Goal: Transaction & Acquisition: Purchase product/service

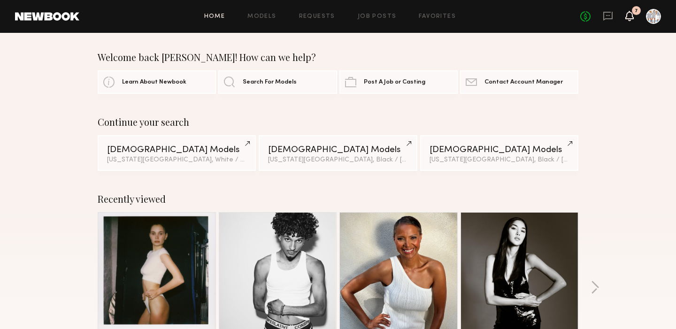
click at [631, 12] on icon at bounding box center [630, 15] width 8 height 7
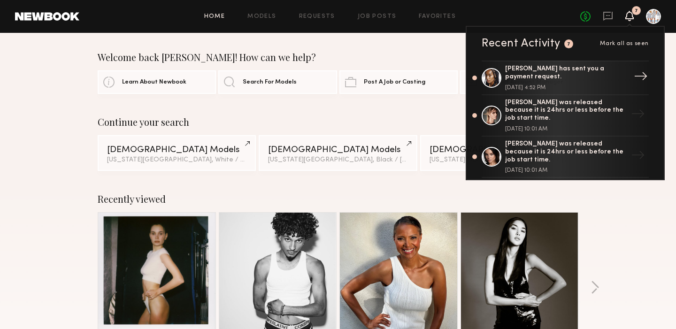
click at [560, 73] on div "[PERSON_NAME] has sent you a payment request." at bounding box center [566, 73] width 122 height 16
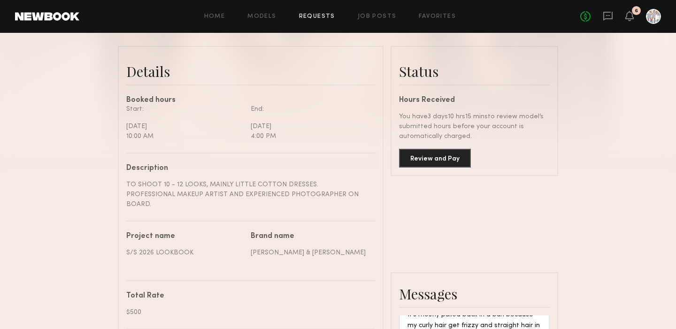
scroll to position [223, 0]
click at [430, 153] on button "Review and Pay" at bounding box center [435, 156] width 72 height 19
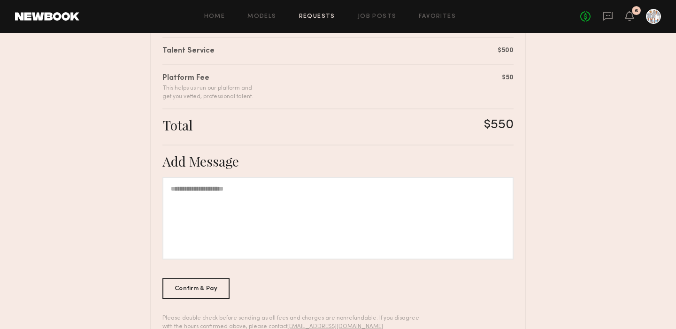
scroll to position [243, 0]
click at [194, 194] on div at bounding box center [337, 217] width 351 height 83
click at [185, 283] on div "Confirm & Pay" at bounding box center [195, 286] width 67 height 21
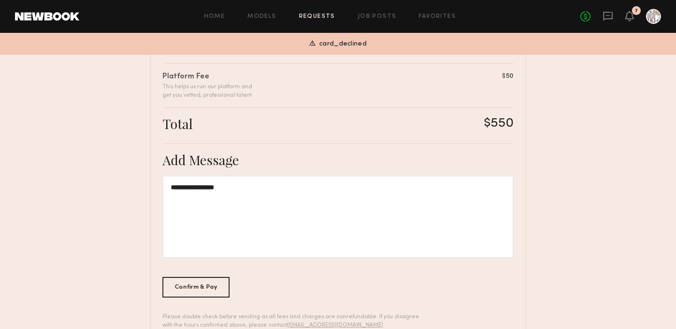
click at [368, 41] on div "card_declined" at bounding box center [338, 44] width 676 height 20
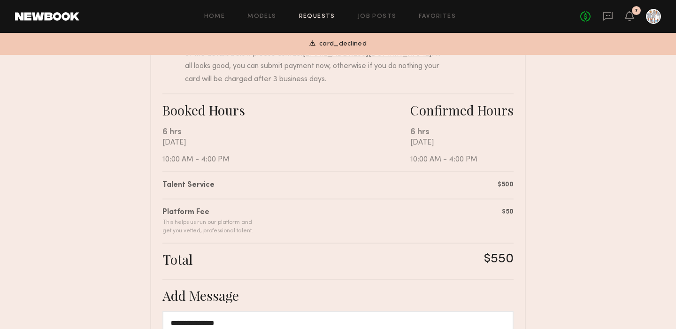
scroll to position [109, 0]
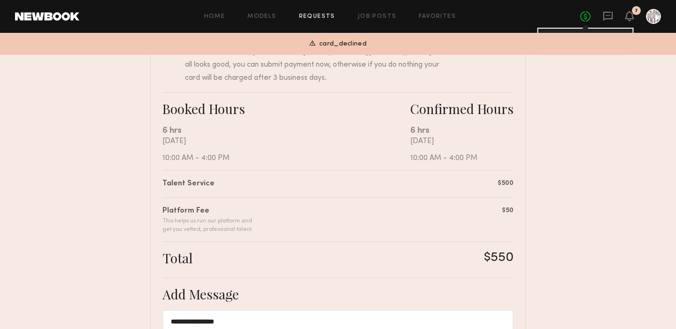
click at [583, 18] on link "No fees up to $5,000" at bounding box center [585, 16] width 10 height 10
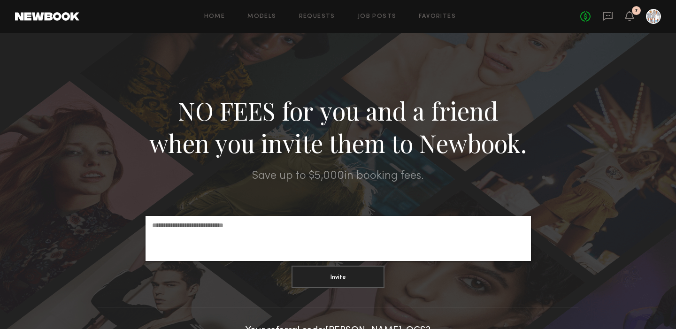
click at [648, 14] on div at bounding box center [653, 16] width 15 height 15
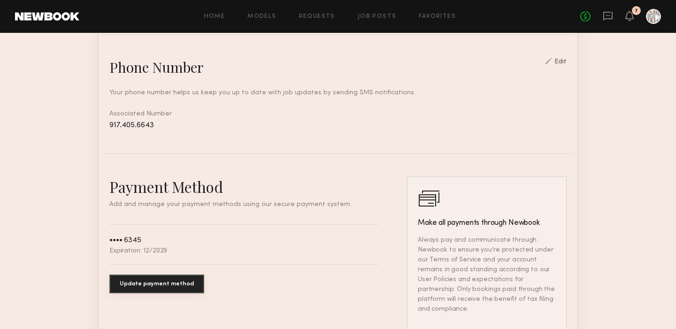
scroll to position [392, 0]
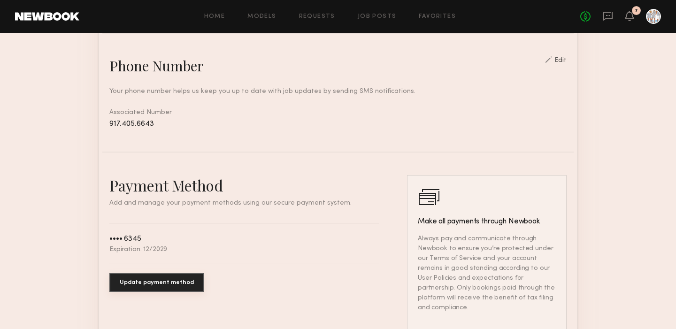
click at [135, 282] on button "Update payment method" at bounding box center [156, 282] width 95 height 19
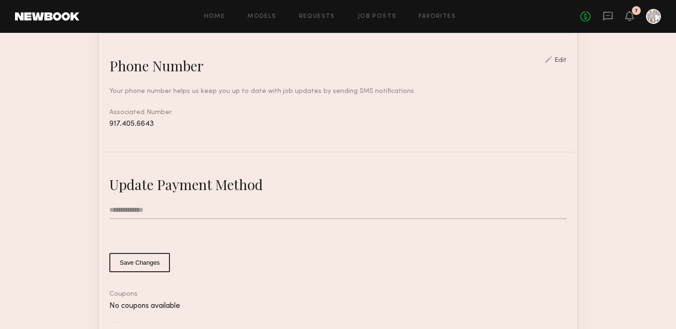
type input "**********"
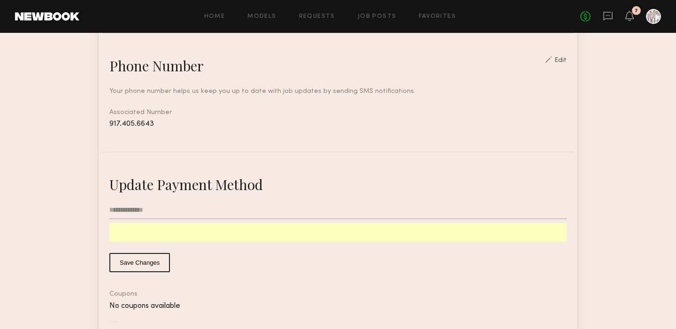
click at [360, 267] on common-button-deprecated "Save Changes" at bounding box center [337, 262] width 457 height 19
type input "**********"
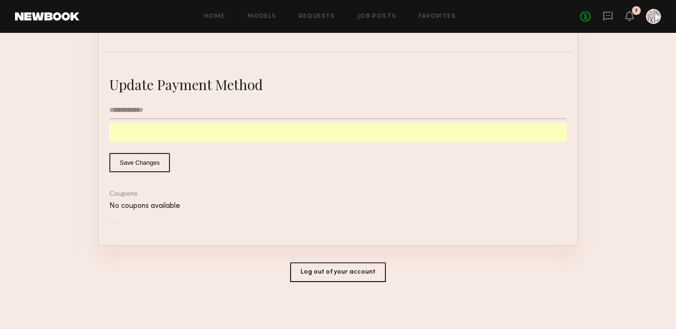
scroll to position [493, 0]
click at [330, 269] on button "Log out of your account" at bounding box center [338, 272] width 96 height 20
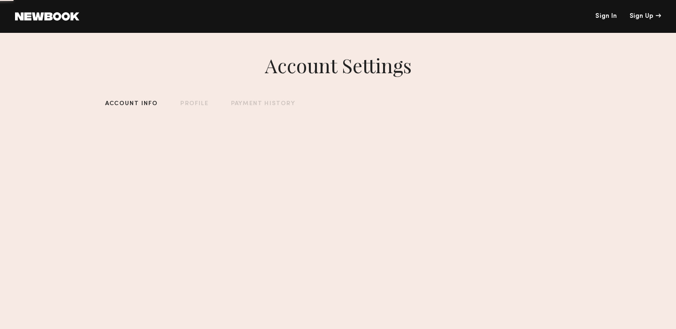
scroll to position [0, 0]
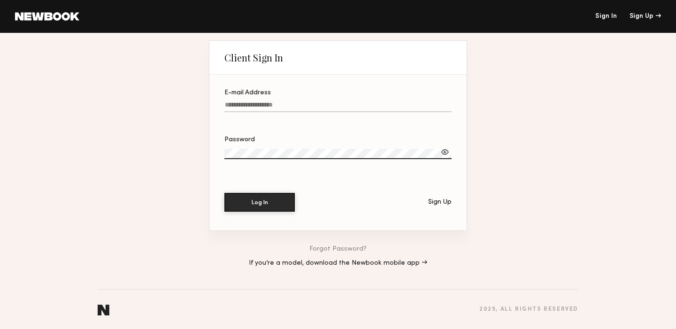
type input "**********"
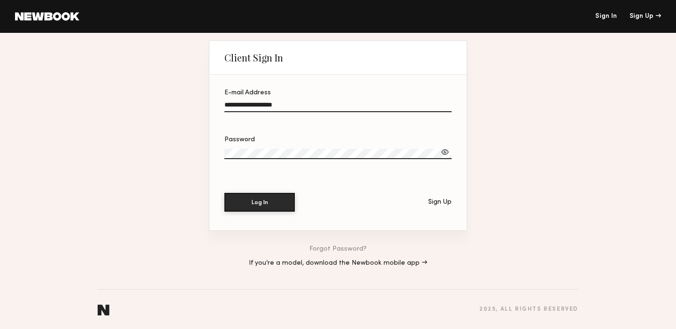
click at [260, 202] on button "Log In" at bounding box center [259, 202] width 70 height 19
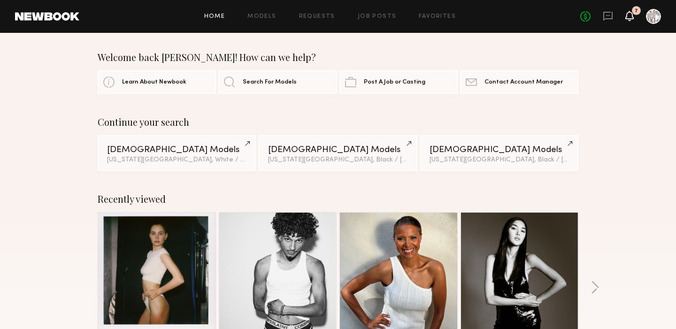
click at [631, 15] on icon at bounding box center [630, 15] width 8 height 7
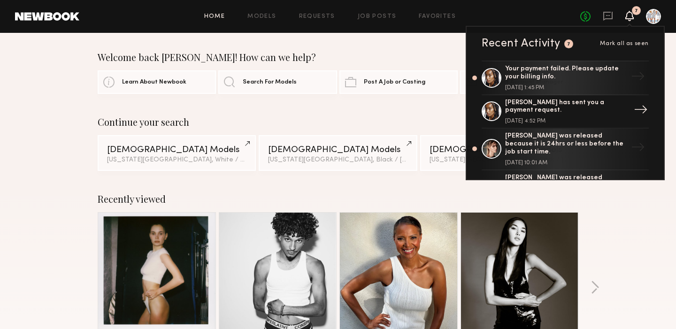
click at [536, 98] on link "[PERSON_NAME] has sent you a payment request. [DATE] 4:52 PM →" at bounding box center [565, 112] width 167 height 34
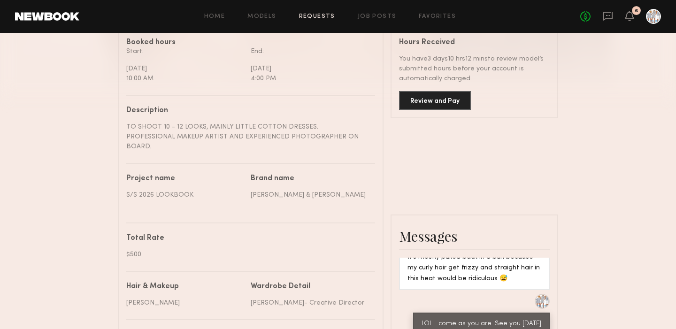
scroll to position [277, 0]
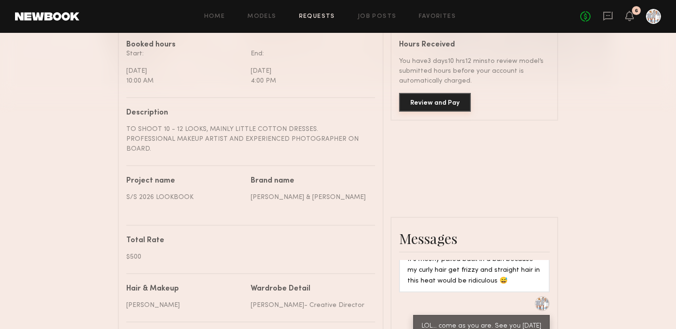
click at [428, 102] on button "Review and Pay" at bounding box center [435, 102] width 72 height 19
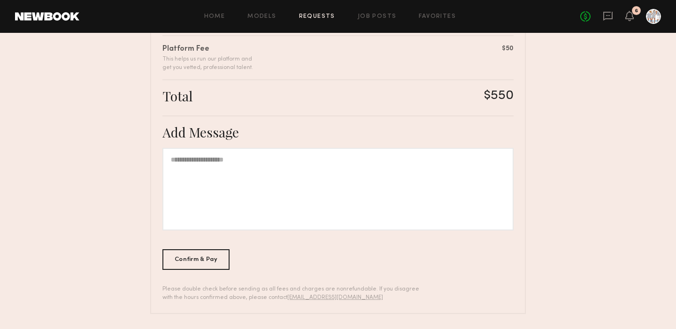
scroll to position [270, 0]
click at [184, 162] on div at bounding box center [337, 189] width 351 height 83
click at [214, 261] on div "Confirm & Pay" at bounding box center [195, 259] width 67 height 21
click at [629, 14] on icon at bounding box center [630, 15] width 8 height 7
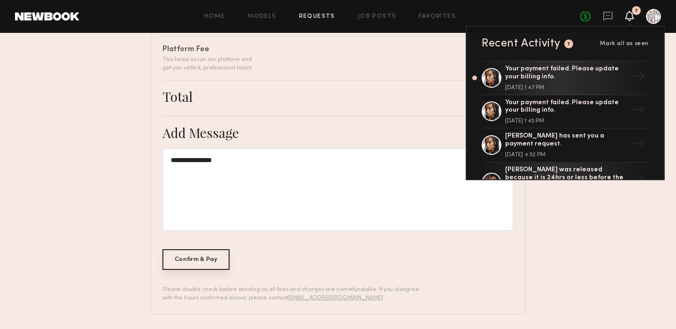
click at [189, 257] on div "Confirm & Pay" at bounding box center [195, 259] width 67 height 21
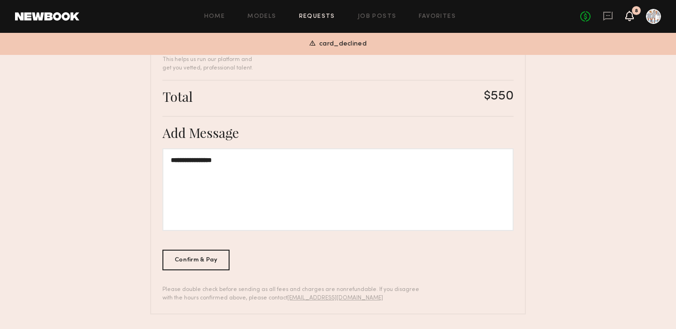
click at [629, 15] on icon at bounding box center [630, 15] width 8 height 7
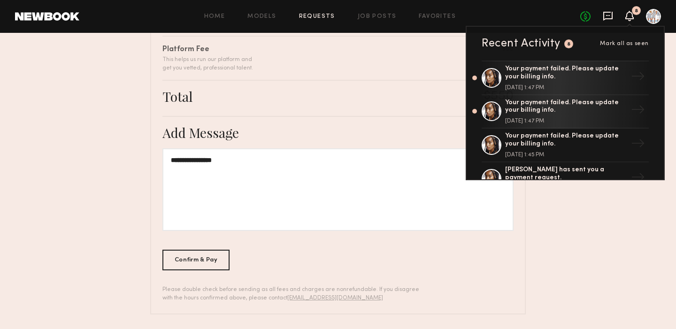
click at [609, 14] on icon at bounding box center [608, 16] width 10 height 10
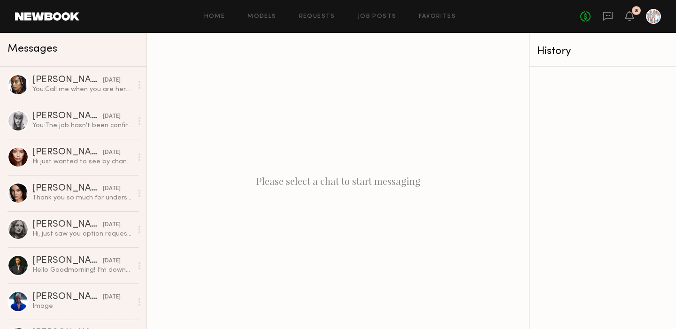
click at [655, 12] on div at bounding box center [653, 16] width 15 height 15
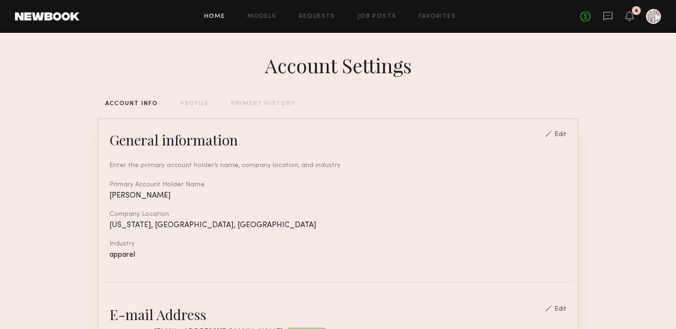
click at [210, 15] on link "Home" at bounding box center [214, 17] width 21 height 6
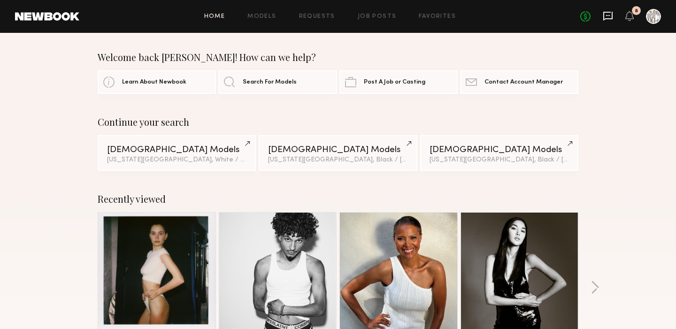
click at [607, 14] on icon at bounding box center [608, 16] width 10 height 10
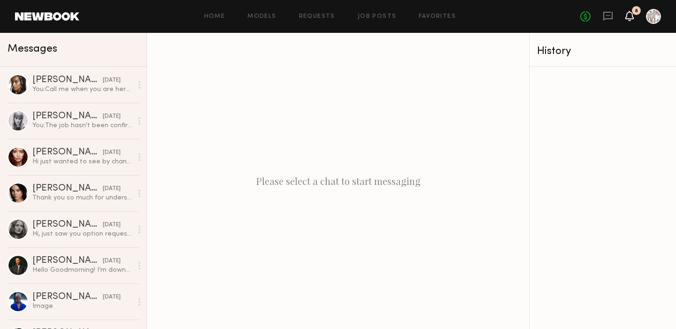
click at [631, 15] on icon at bounding box center [630, 15] width 8 height 7
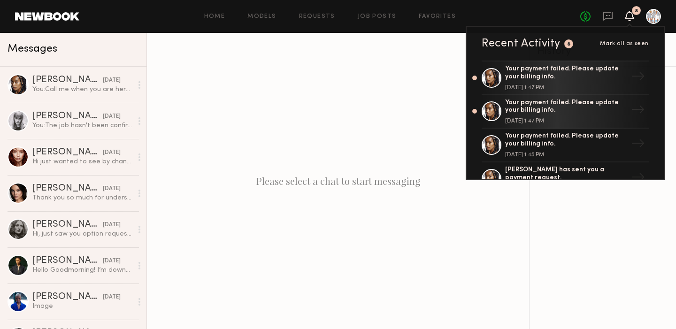
click at [654, 18] on div at bounding box center [653, 16] width 15 height 15
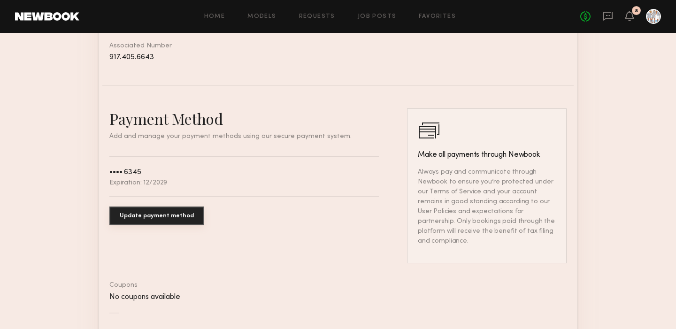
scroll to position [462, 0]
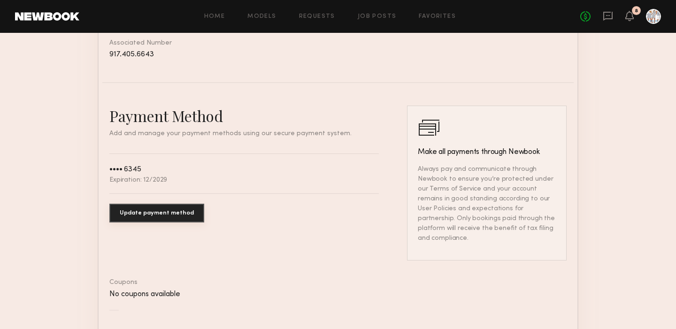
click at [152, 213] on button "Update payment method" at bounding box center [156, 213] width 95 height 19
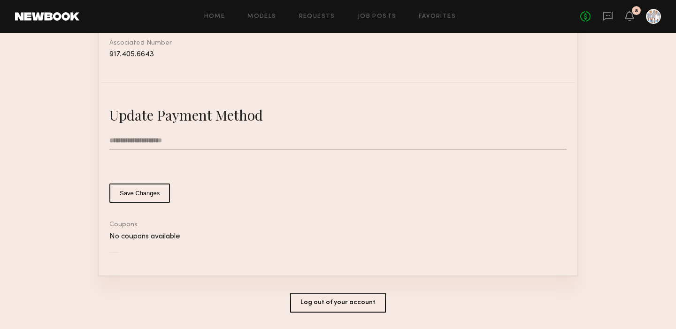
type input "**********"
click at [355, 209] on nb-stripe-card-bind "**********" at bounding box center [337, 179] width 457 height 147
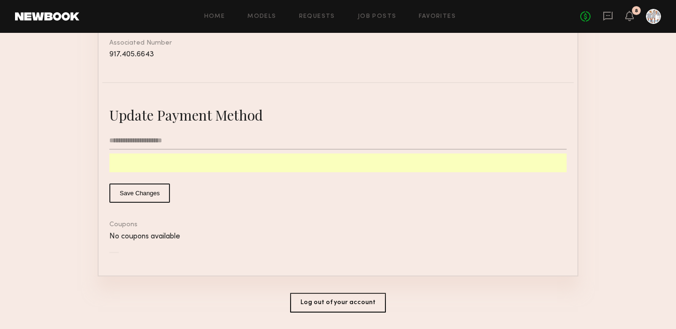
click at [299, 201] on common-button-deprecated "Save Changes" at bounding box center [337, 193] width 457 height 19
click at [298, 126] on div "**********" at bounding box center [337, 154] width 457 height 97
click at [192, 134] on input "**********" at bounding box center [337, 141] width 457 height 18
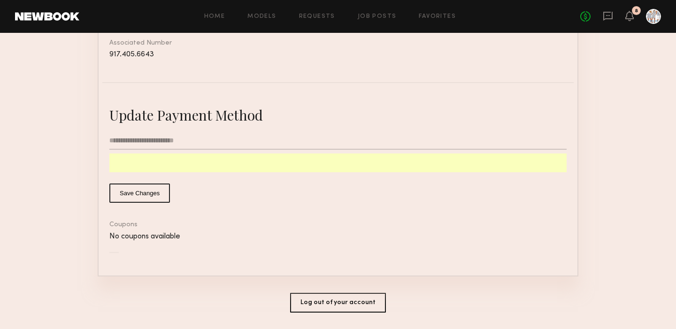
drag, startPoint x: 186, startPoint y: 139, endPoint x: 105, endPoint y: 133, distance: 81.4
click at [109, 133] on input "**********" at bounding box center [337, 141] width 457 height 18
type input "**********"
click at [292, 194] on common-button-deprecated "Save Changes" at bounding box center [337, 193] width 457 height 19
click at [320, 298] on button "Log out of your account" at bounding box center [338, 303] width 96 height 20
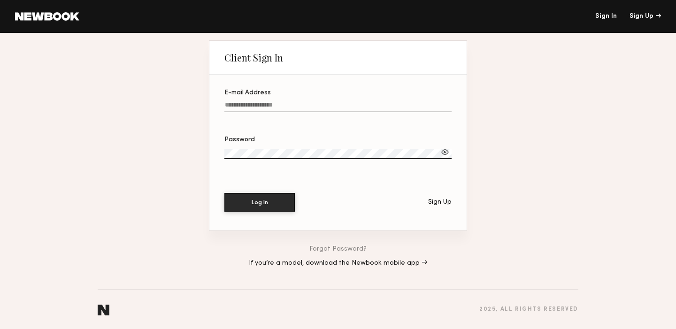
type input "**********"
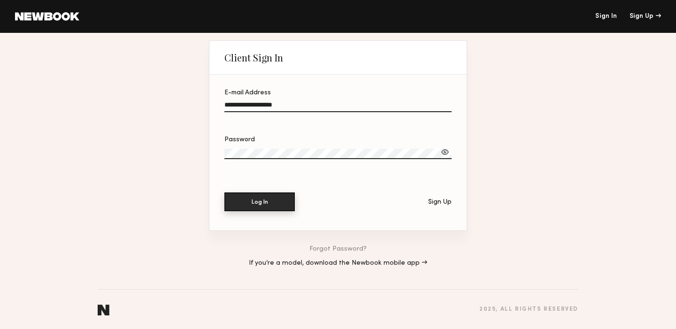
click at [249, 201] on button "Log In" at bounding box center [259, 201] width 70 height 19
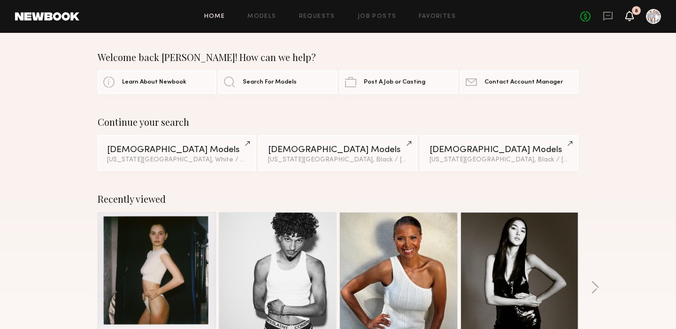
click at [631, 15] on icon at bounding box center [630, 15] width 8 height 7
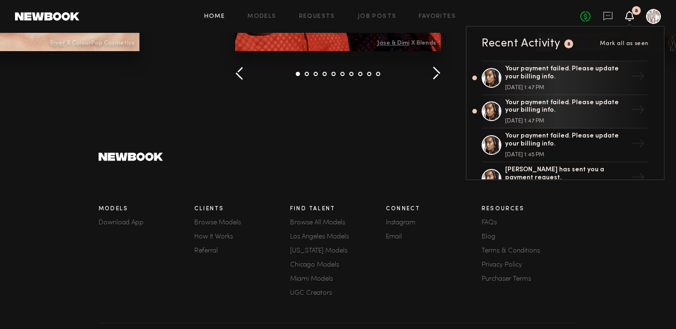
scroll to position [1343, 0]
click at [396, 237] on link "Email" at bounding box center [434, 237] width 96 height 7
